Goal: Navigation & Orientation: Go to known website

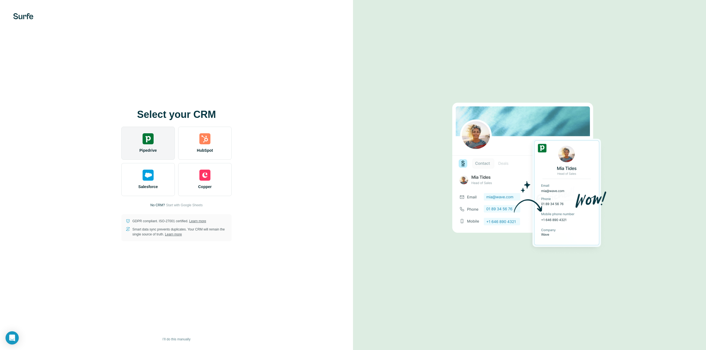
click at [151, 144] on img at bounding box center [148, 138] width 11 height 11
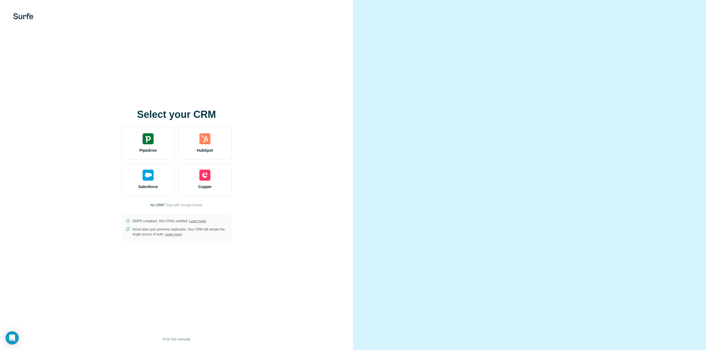
click at [445, 59] on div at bounding box center [529, 175] width 353 height 350
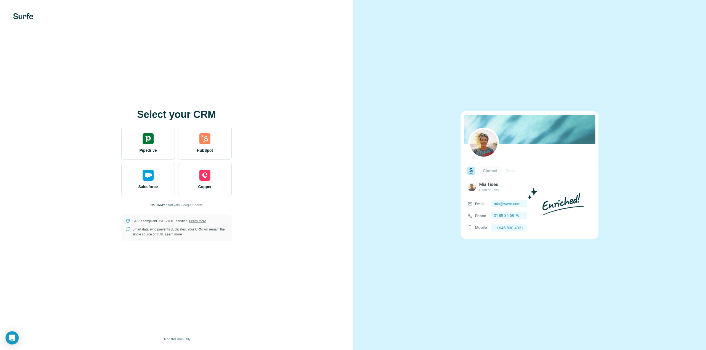
click at [287, 125] on div "Select your CRM Pipedrive HubSpot Salesforce Copper No CRM? Start with Google S…" at bounding box center [176, 175] width 331 height 132
